Goal: Information Seeking & Learning: Learn about a topic

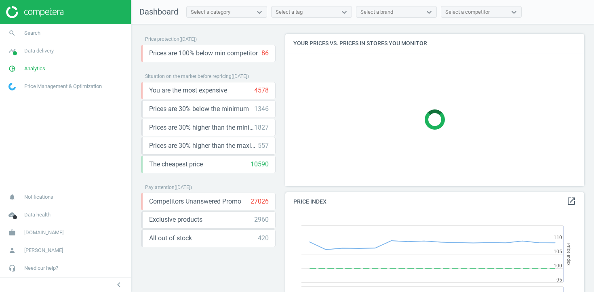
scroll to position [186, 299]
click at [69, 69] on link "pie_chart_outlined Analytics" at bounding box center [65, 69] width 131 height 18
click at [22, 95] on span "Products" at bounding box center [18, 98] width 19 height 6
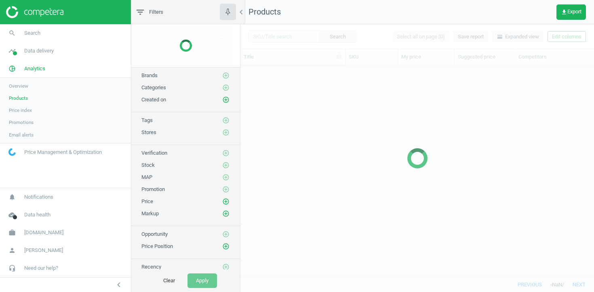
scroll to position [212, 353]
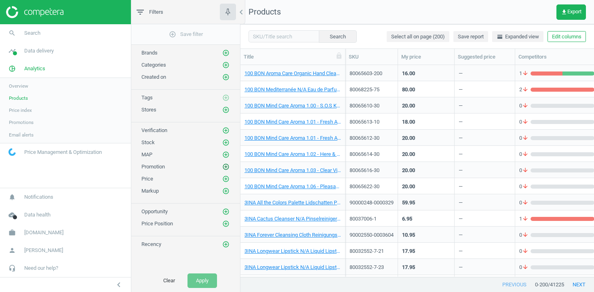
click at [227, 170] on icon "add_circle_outline" at bounding box center [225, 166] width 7 height 7
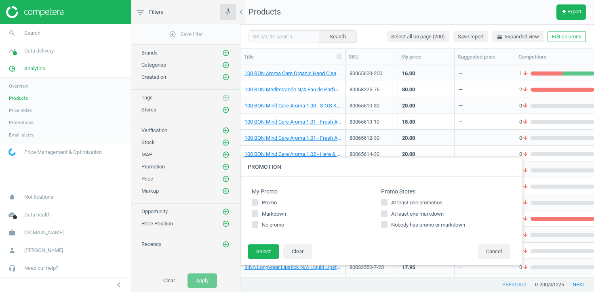
click at [398, 203] on span "At least one promotion" at bounding box center [416, 202] width 55 height 7
click at [387, 203] on input "At least one promotion" at bounding box center [384, 202] width 5 height 5
checkbox input "true"
click at [270, 251] on button "Select" at bounding box center [264, 251] width 32 height 15
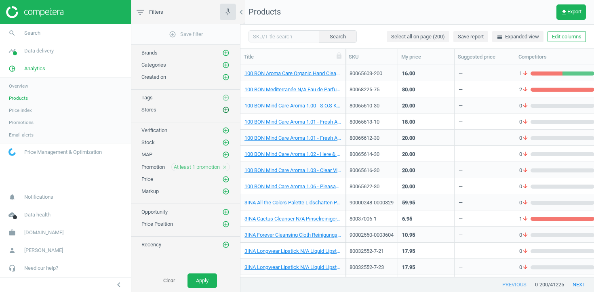
click at [225, 112] on icon "add_circle_outline" at bounding box center [225, 109] width 7 height 7
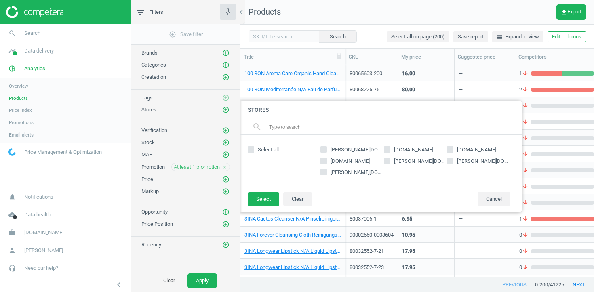
click at [325, 149] on input "douglas.de" at bounding box center [323, 149] width 5 height 5
checkbox input "true"
click at [253, 198] on button "Select" at bounding box center [264, 199] width 32 height 15
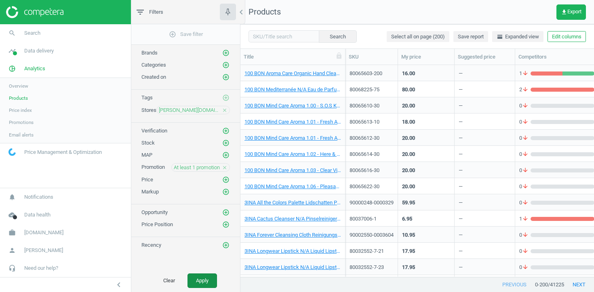
click at [204, 280] on button "Apply" at bounding box center [201, 280] width 29 height 15
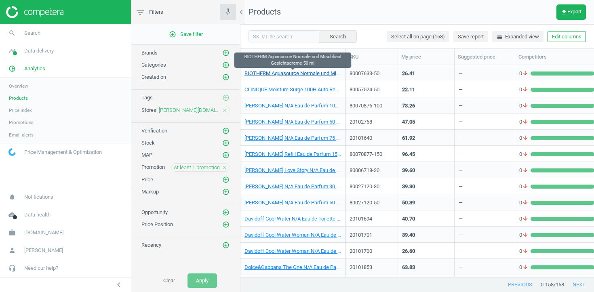
click at [303, 74] on link "BIOTHERM Aquasource Normale und Mischhaut Gesichtscreme 50 ml" at bounding box center [292, 73] width 97 height 7
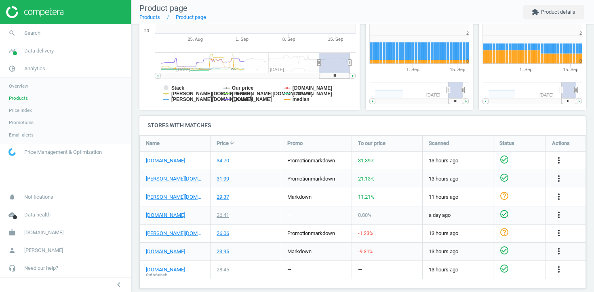
scroll to position [192, 0]
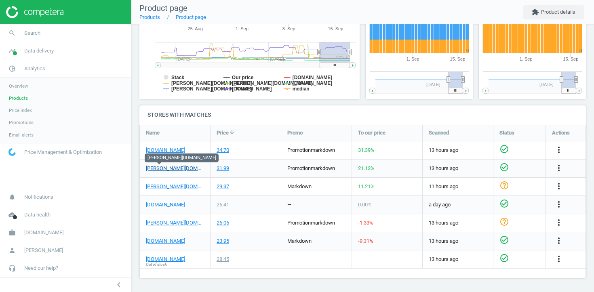
click at [169, 169] on link "douglas.de" at bounding box center [175, 168] width 58 height 7
click at [21, 99] on span "Products" at bounding box center [18, 98] width 19 height 6
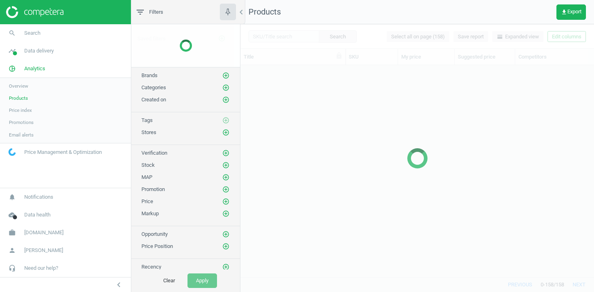
scroll to position [212, 353]
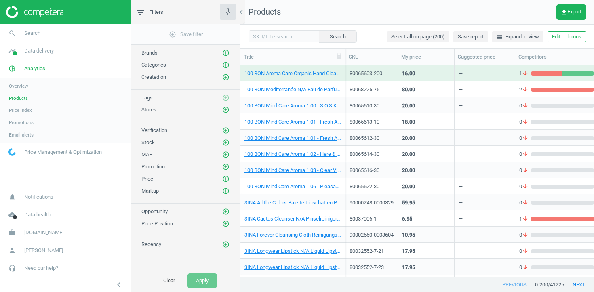
click at [563, 38] on button "Edit columns" at bounding box center [566, 36] width 38 height 11
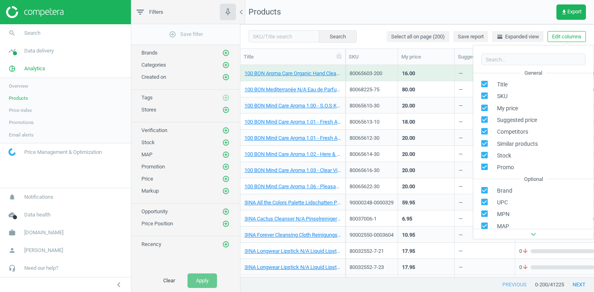
scroll to position [2, 0]
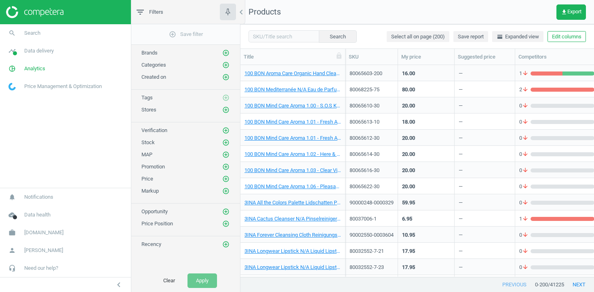
scroll to position [0, 0]
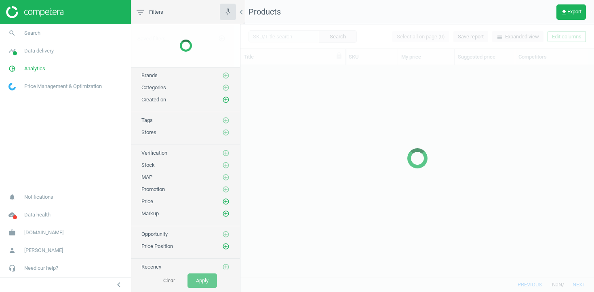
scroll to position [212, 353]
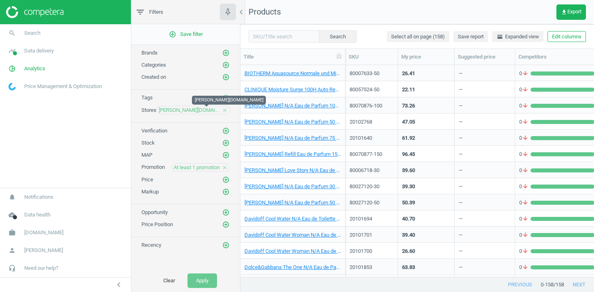
click at [212, 109] on span "douglas.de" at bounding box center [189, 110] width 61 height 7
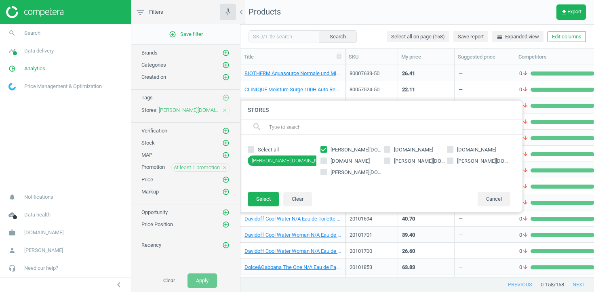
click at [337, 148] on span "douglas.de" at bounding box center [356, 149] width 55 height 7
click at [326, 148] on input "douglas.de" at bounding box center [323, 149] width 5 height 5
checkbox input "false"
click at [422, 147] on span "parfumdreams.de" at bounding box center [413, 149] width 42 height 7
click at [389, 147] on input "parfumdreams.de" at bounding box center [386, 149] width 5 height 5
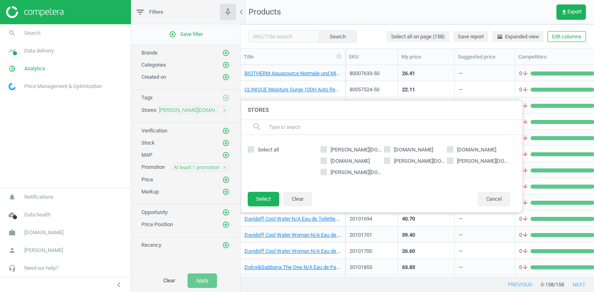
checkbox input "true"
click at [265, 197] on button "Select" at bounding box center [264, 199] width 32 height 15
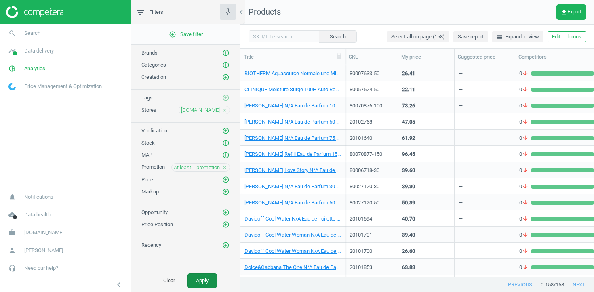
click at [198, 285] on button "Apply" at bounding box center [201, 280] width 29 height 15
